Goal: Information Seeking & Learning: Learn about a topic

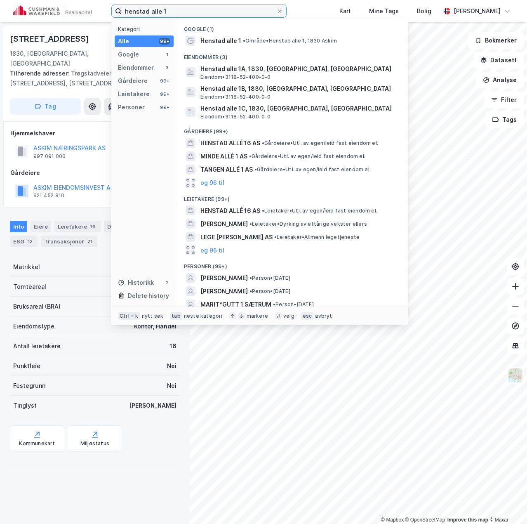
drag, startPoint x: 185, startPoint y: 10, endPoint x: 40, endPoint y: 8, distance: 144.8
click at [44, 8] on div "henstad alle 1 Kategori Alle 99+ Google 1 Eiendommer 3 Gårdeiere 99+ Leietakere…" at bounding box center [263, 11] width 527 height 22
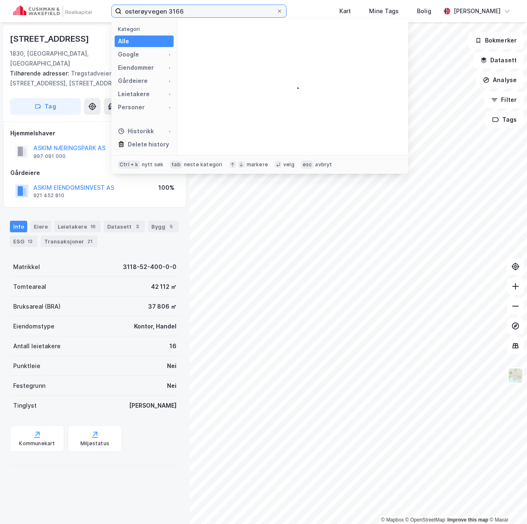
type input "osterøyvegen 3166"
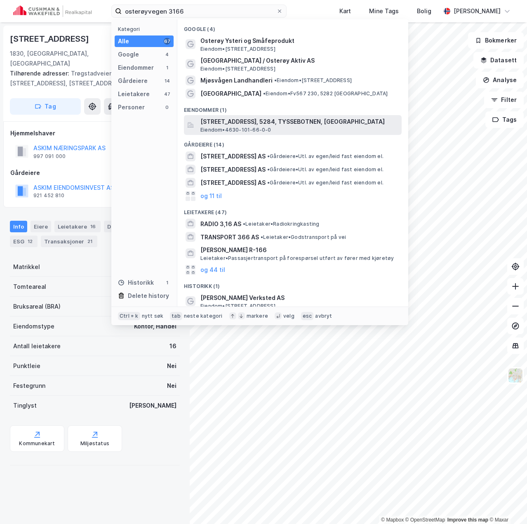
click at [259, 125] on span "[STREET_ADDRESS], 5284, TYSSEBOTNEN, [GEOGRAPHIC_DATA]" at bounding box center [299, 122] width 198 height 10
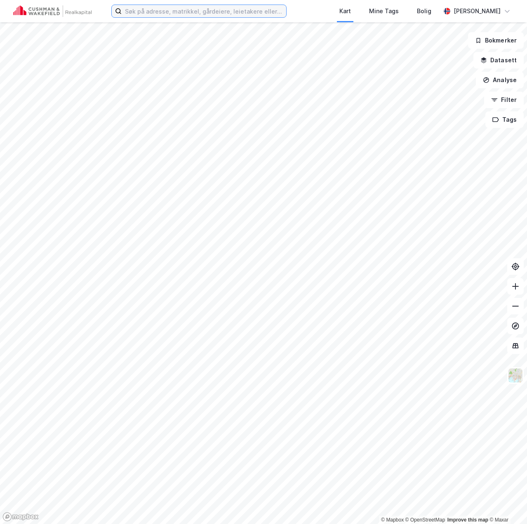
click at [160, 14] on input at bounding box center [204, 11] width 165 height 12
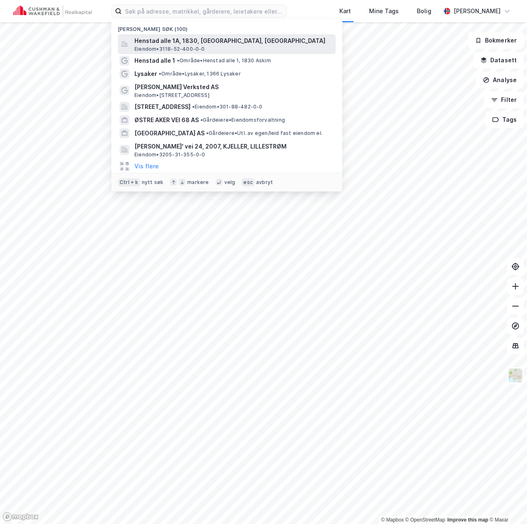
click at [167, 42] on span "Henstad alle 1A, 1830, [GEOGRAPHIC_DATA], [GEOGRAPHIC_DATA]" at bounding box center [233, 41] width 198 height 10
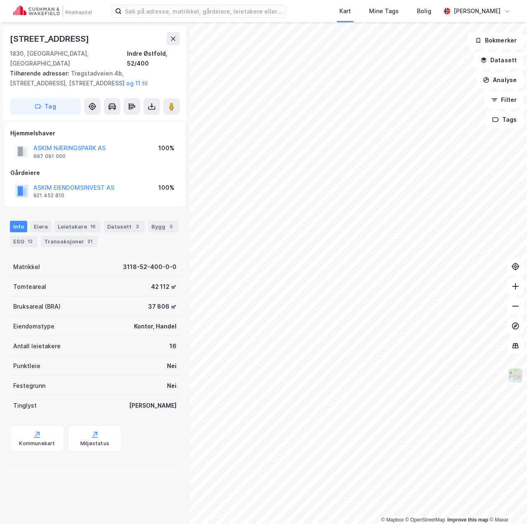
click at [182, 2] on div "Kart Mine Tags Bolig [PERSON_NAME]" at bounding box center [263, 11] width 527 height 22
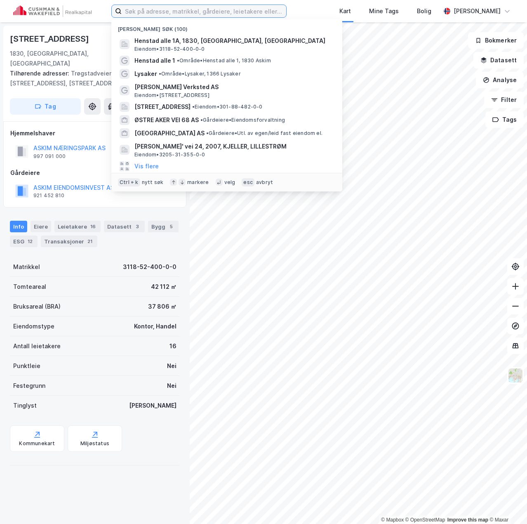
click at [184, 10] on input at bounding box center [204, 11] width 165 height 12
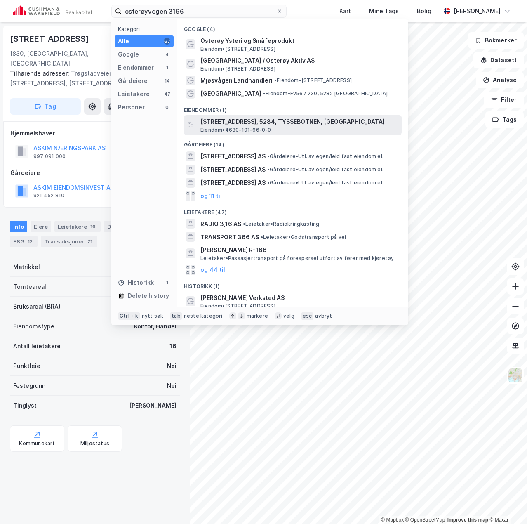
click at [272, 121] on span "[STREET_ADDRESS], 5284, TYSSEBOTNEN, [GEOGRAPHIC_DATA]" at bounding box center [299, 122] width 198 height 10
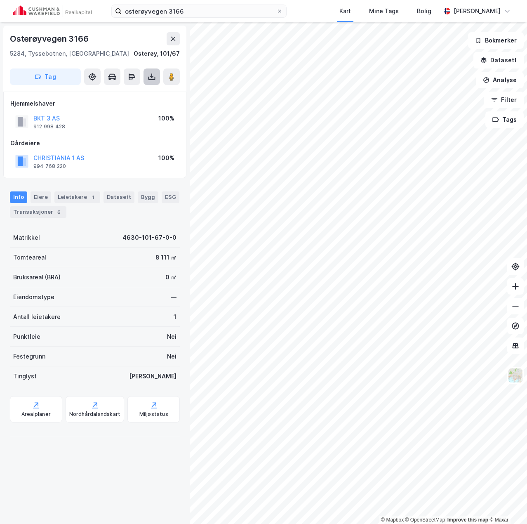
click at [148, 80] on icon at bounding box center [152, 77] width 8 height 8
click at [134, 97] on div "Last ned grunnbok" at bounding box center [116, 93] width 88 height 13
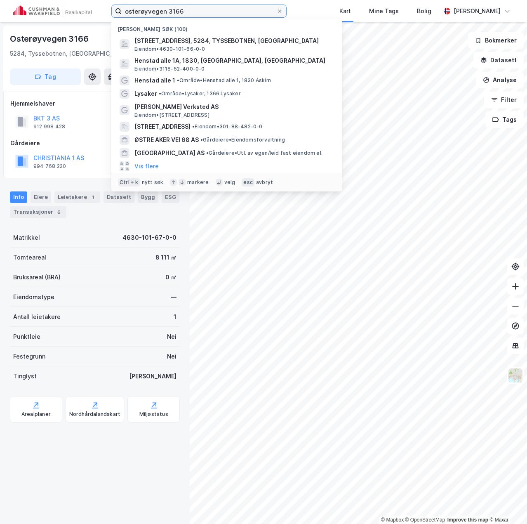
drag, startPoint x: 198, startPoint y: 13, endPoint x: -72, endPoint y: 21, distance: 270.7
click at [0, 21] on html "osterøyvegen 3166 Nylige søk (100) [STREET_ADDRESS], TYSSEBOTNEN, [GEOGRAPHIC_D…" at bounding box center [263, 262] width 527 height 524
type input "hagegata 30"
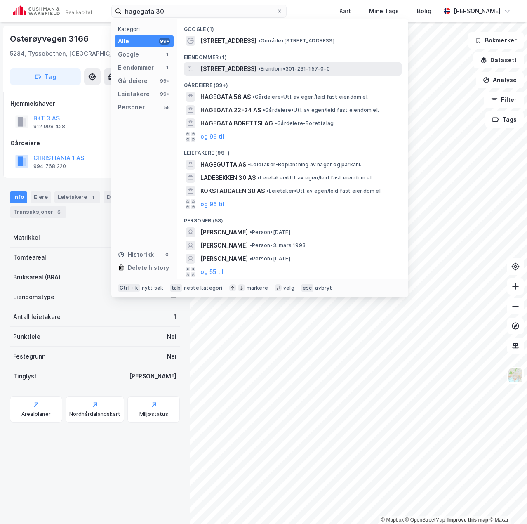
click at [257, 71] on span "[STREET_ADDRESS]" at bounding box center [228, 69] width 56 height 10
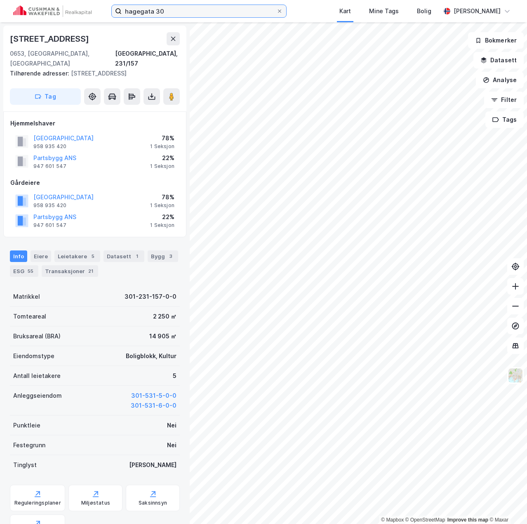
click at [181, 12] on input "hagegata 30" at bounding box center [199, 11] width 155 height 12
click at [322, 7] on div "hagegata 30 Kart Mine Tags Bolig [PERSON_NAME]" at bounding box center [263, 11] width 527 height 22
click at [170, 92] on icon at bounding box center [171, 96] width 8 height 8
